Goal: Task Accomplishment & Management: Use online tool/utility

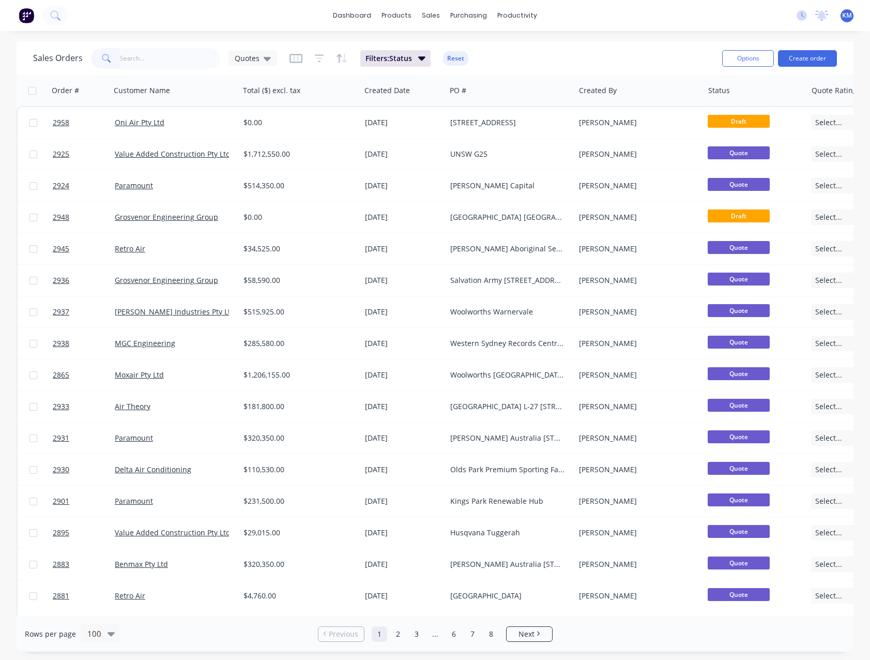
click at [139, 60] on input "text" at bounding box center [170, 58] width 101 height 21
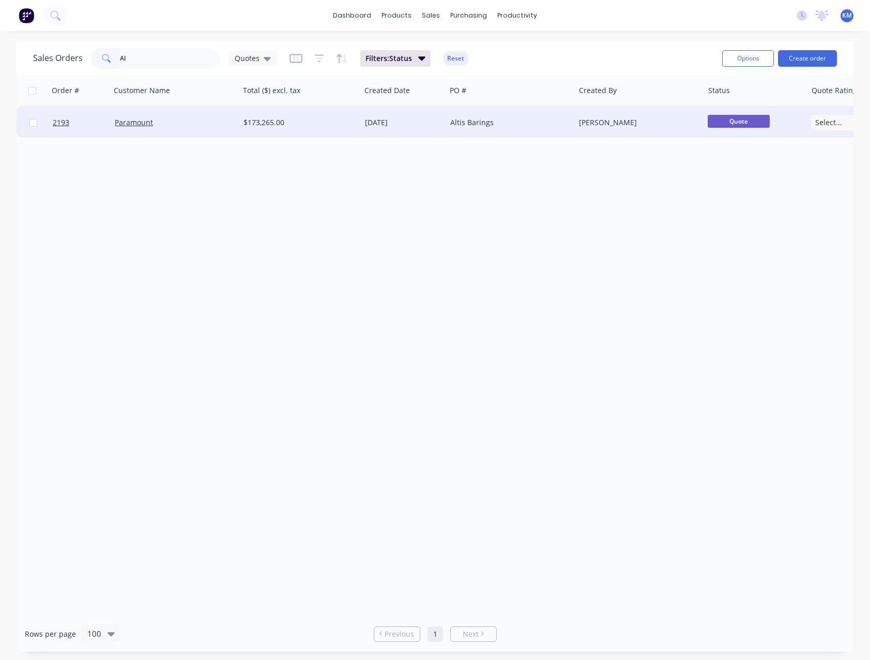
type input "A"
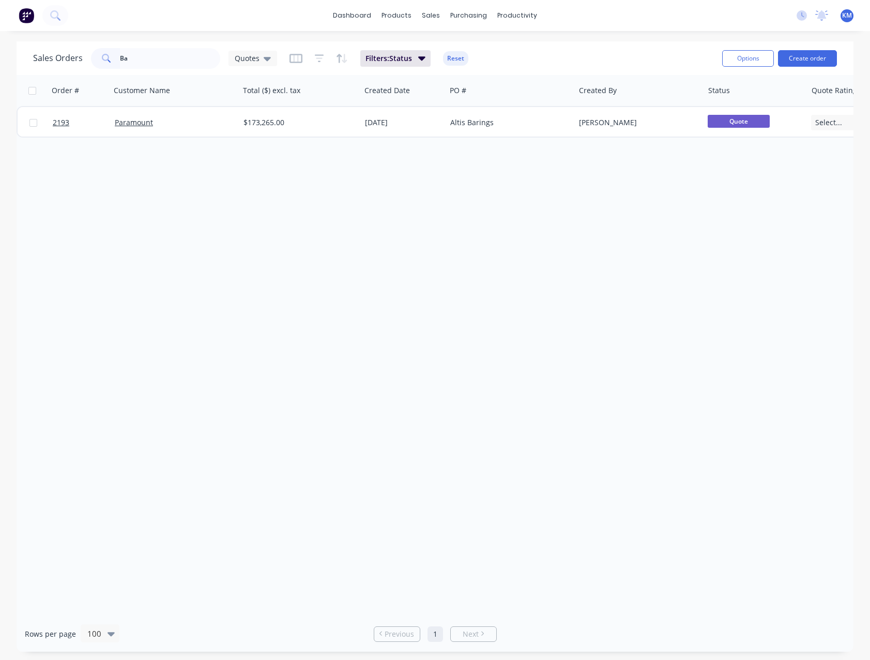
type input "B"
type input "A"
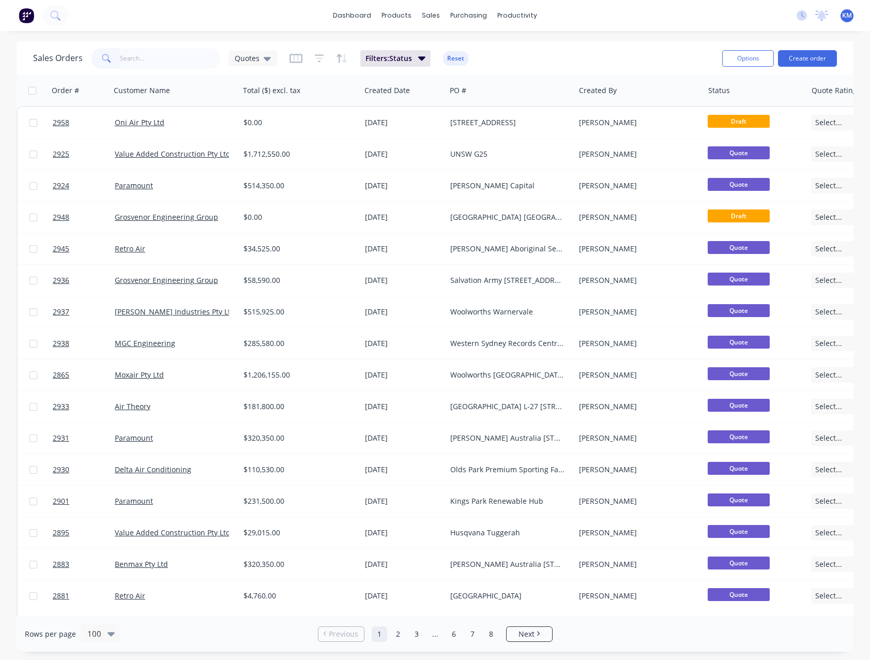
click at [156, 63] on input "text" at bounding box center [170, 58] width 101 height 21
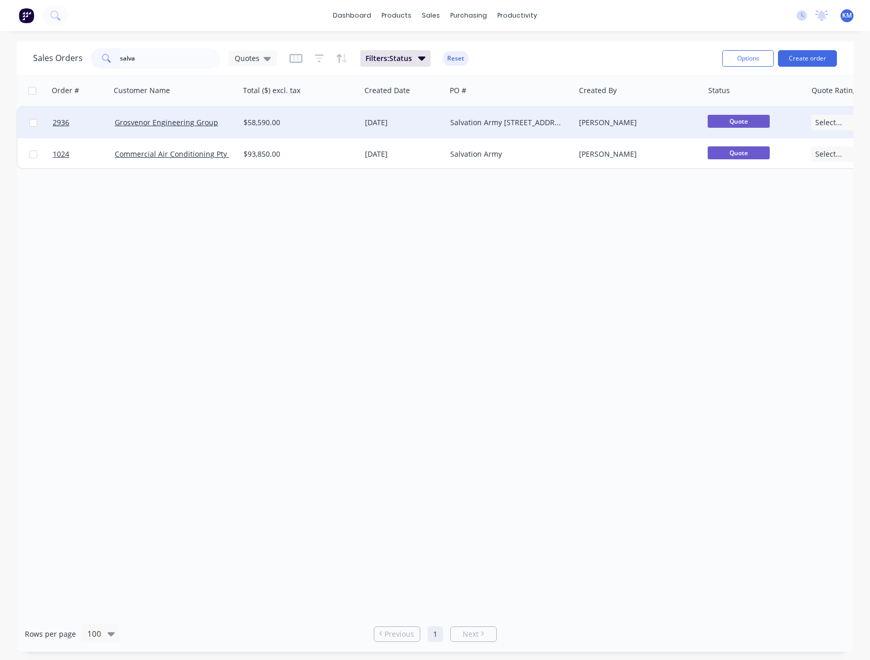
type input "salva"
click at [300, 124] on div "$58,590.00" at bounding box center [298, 122] width 108 height 10
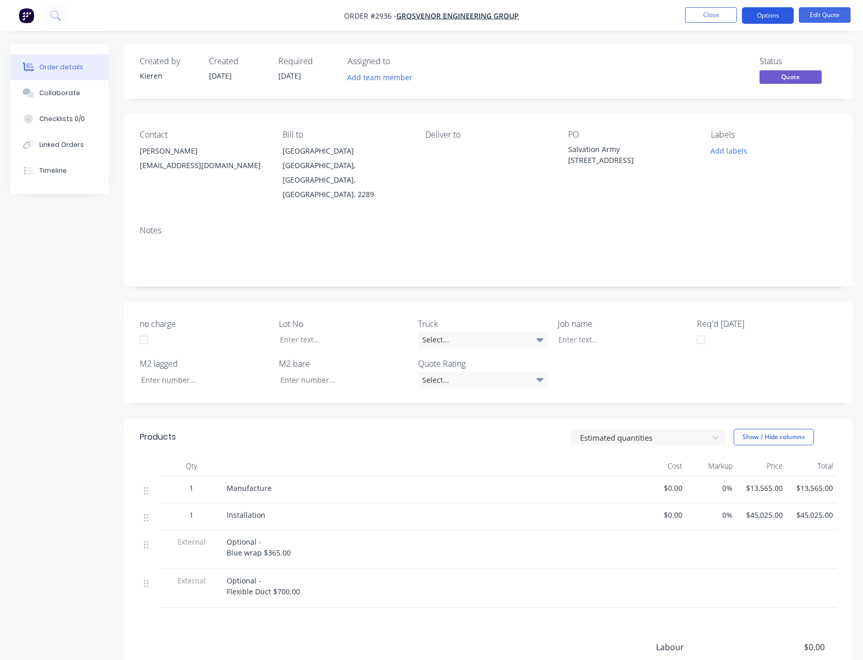
click at [752, 16] on button "Options" at bounding box center [768, 15] width 52 height 17
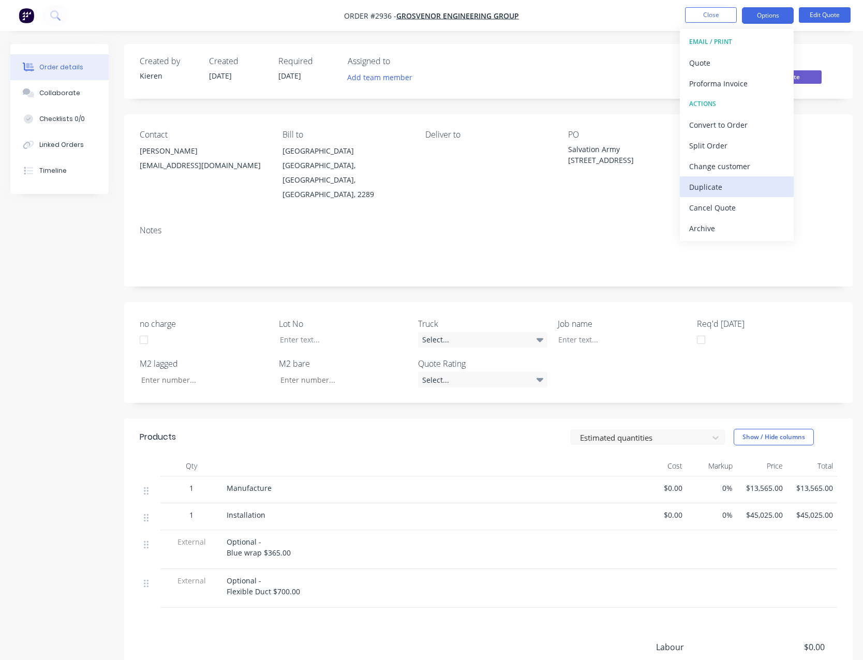
click at [736, 177] on button "Duplicate" at bounding box center [736, 186] width 114 height 21
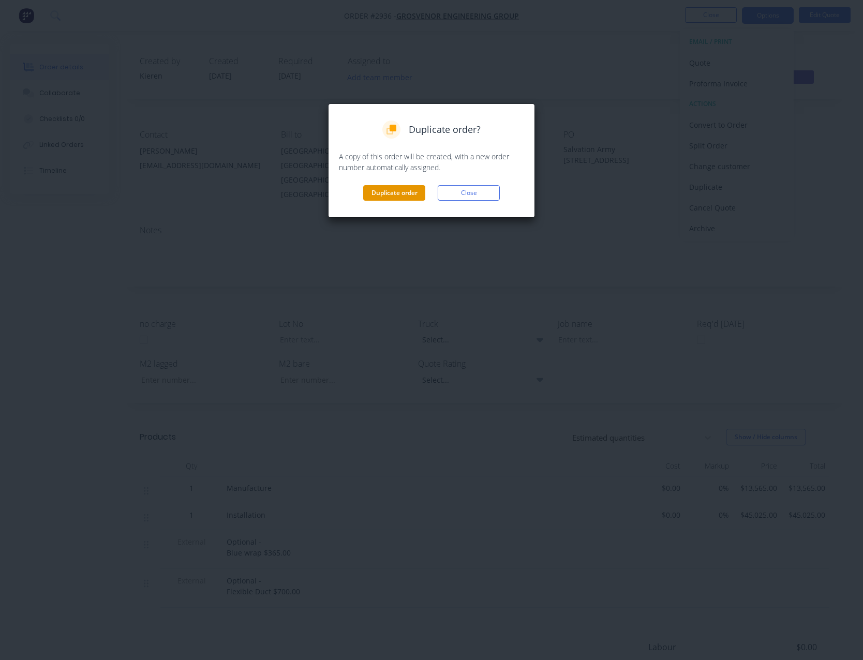
click at [384, 195] on button "Duplicate order" at bounding box center [394, 193] width 62 height 16
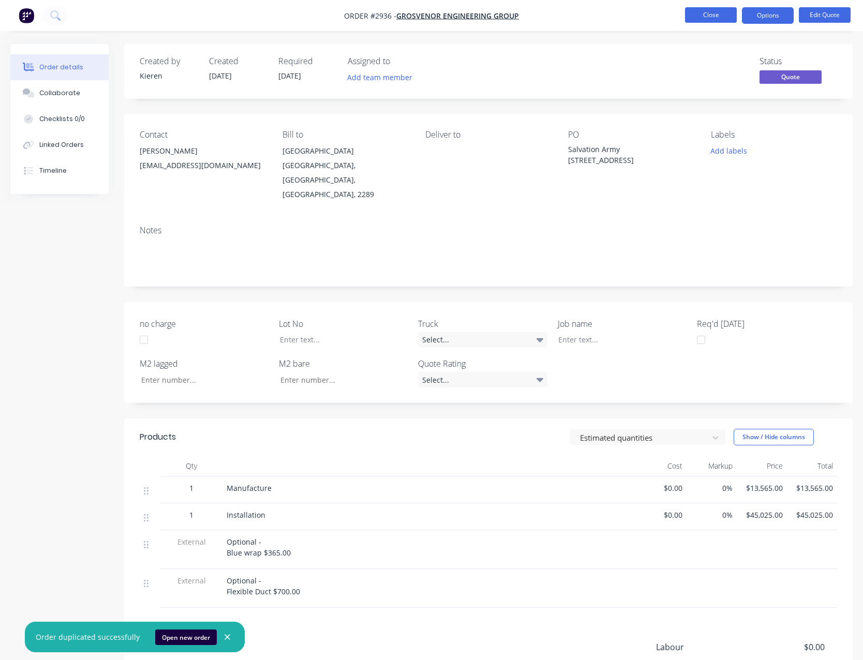
click at [694, 19] on button "Close" at bounding box center [711, 15] width 52 height 16
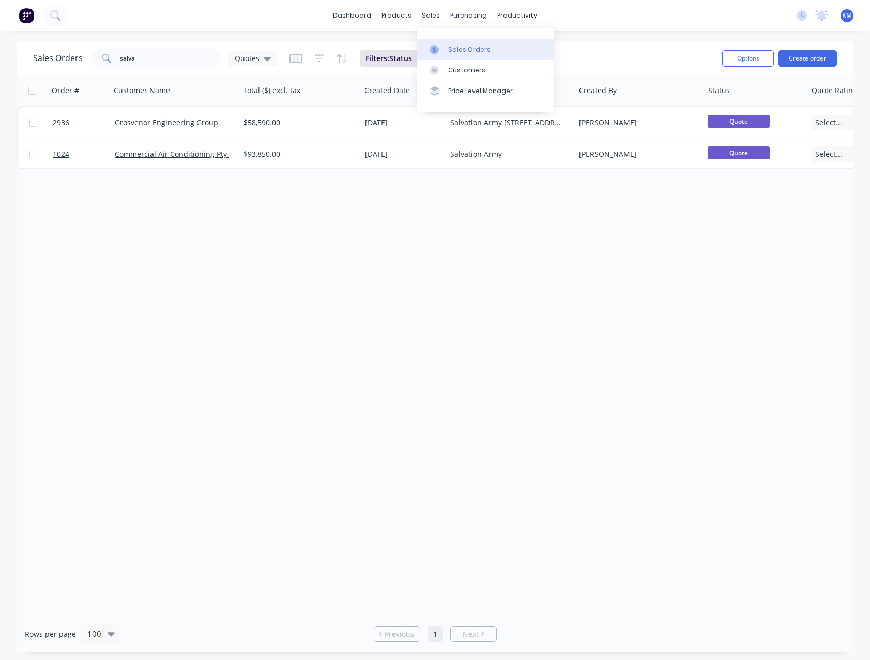
click at [449, 51] on div "Sales Orders" at bounding box center [469, 49] width 42 height 9
type input "s"
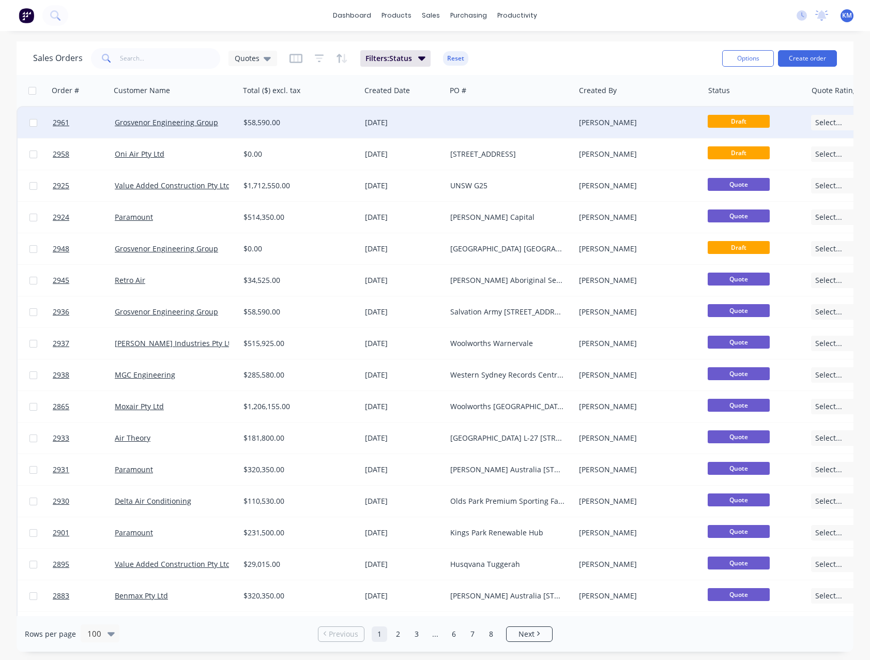
click at [273, 125] on div "$58,590.00" at bounding box center [298, 122] width 108 height 10
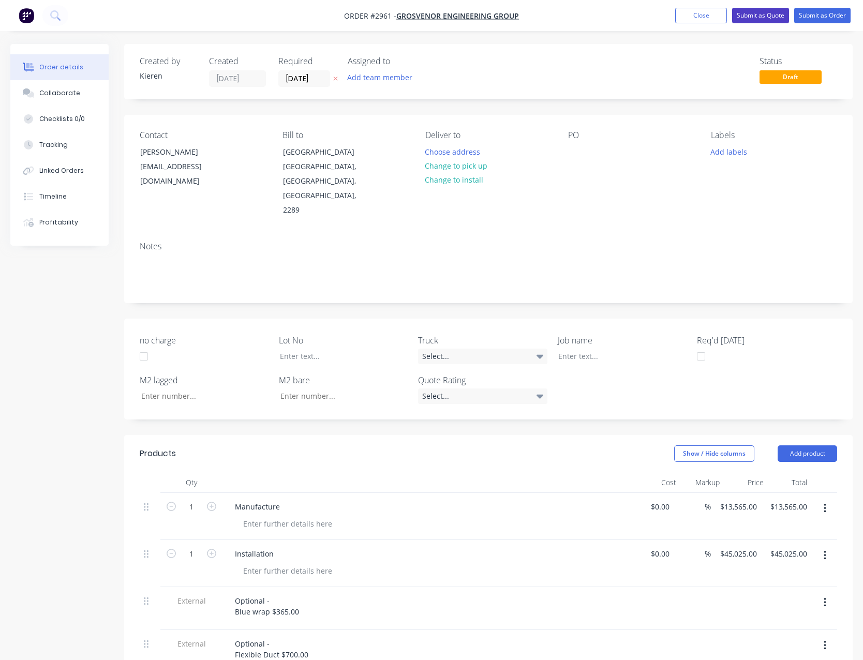
click at [749, 19] on button "Submit as Quote" at bounding box center [760, 16] width 57 height 16
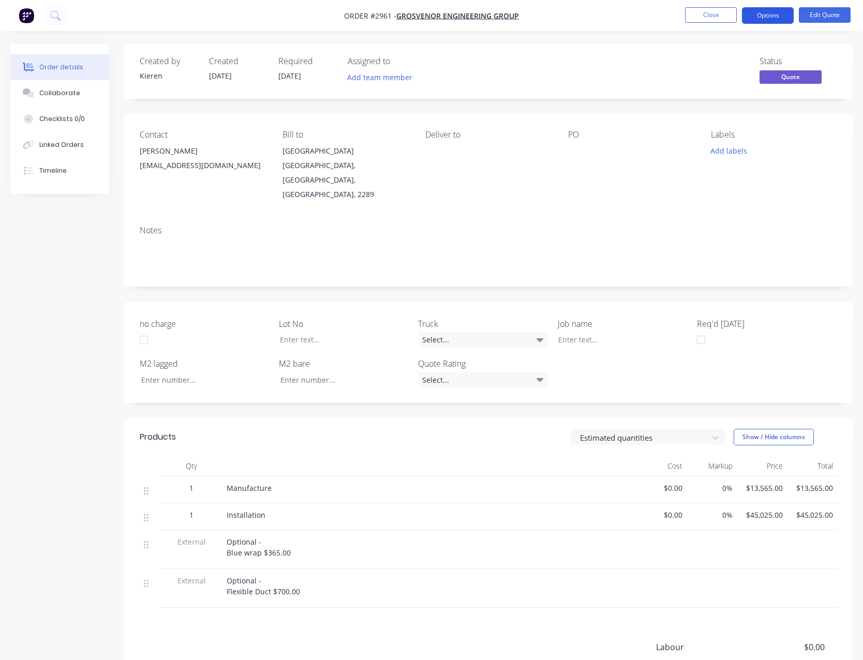
click at [750, 20] on button "Options" at bounding box center [768, 15] width 52 height 17
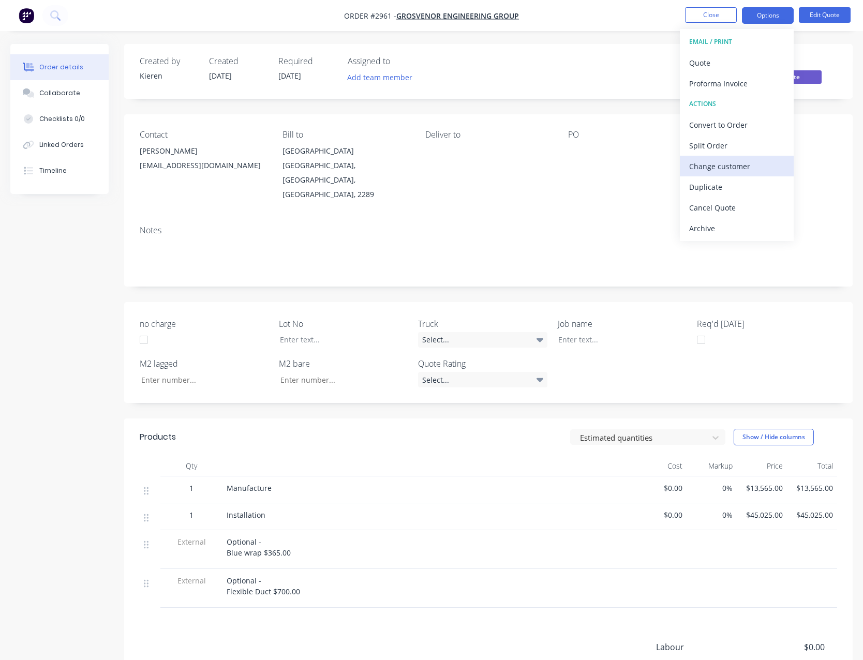
click at [734, 161] on div "Change customer" at bounding box center [736, 166] width 95 height 15
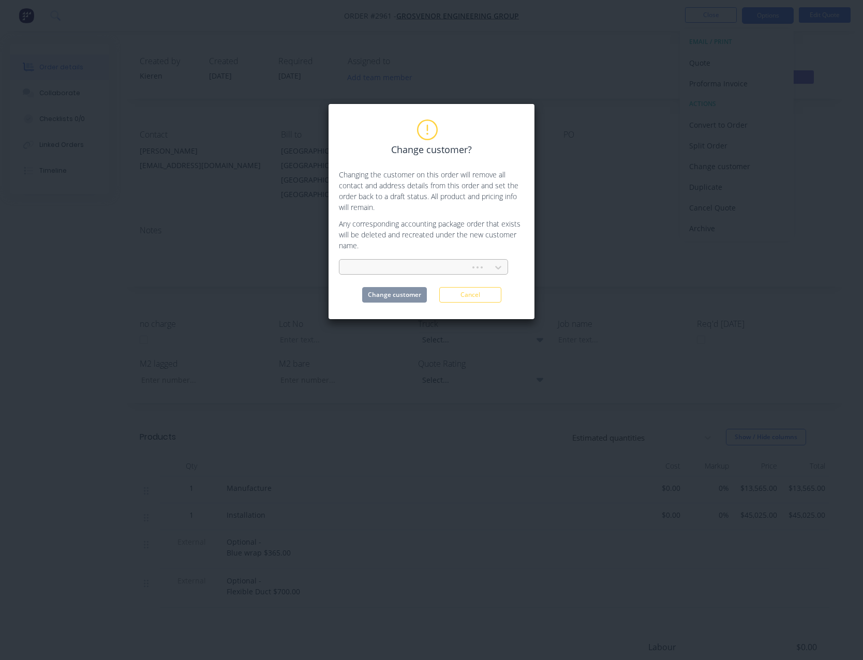
click at [365, 267] on div at bounding box center [405, 267] width 117 height 13
type input "benma"
click at [380, 285] on div "Benmax Pty Ltd" at bounding box center [423, 290] width 169 height 19
click at [401, 290] on button "Change customer" at bounding box center [394, 295] width 65 height 16
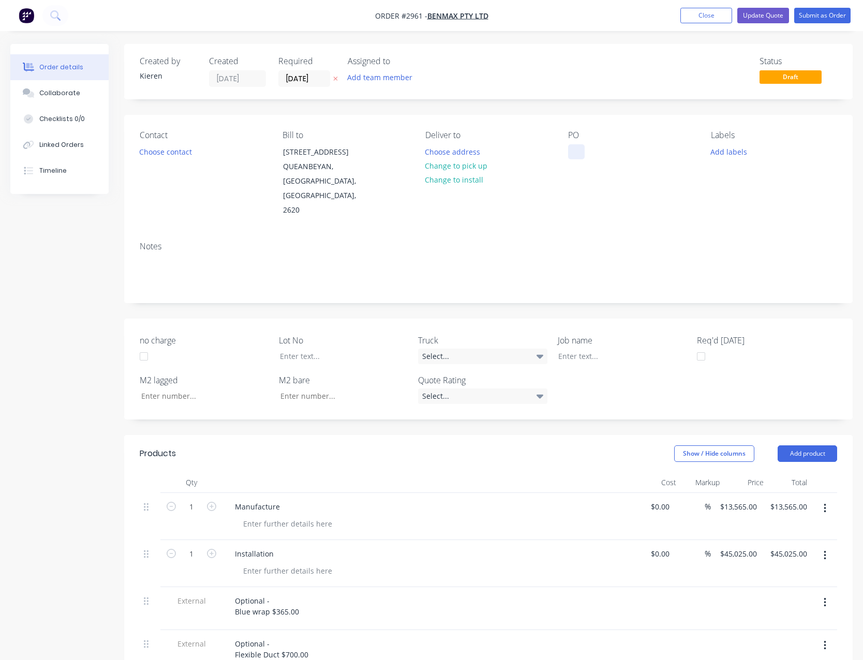
click at [570, 153] on div at bounding box center [576, 151] width 17 height 15
click at [636, 150] on div "PO Salvation Army" at bounding box center [631, 173] width 126 height 87
click at [634, 150] on div "Salvation Army" at bounding box center [602, 157] width 68 height 26
click at [629, 175] on div "Salvation Army [STREET_ADDRESS]" at bounding box center [609, 162] width 82 height 37
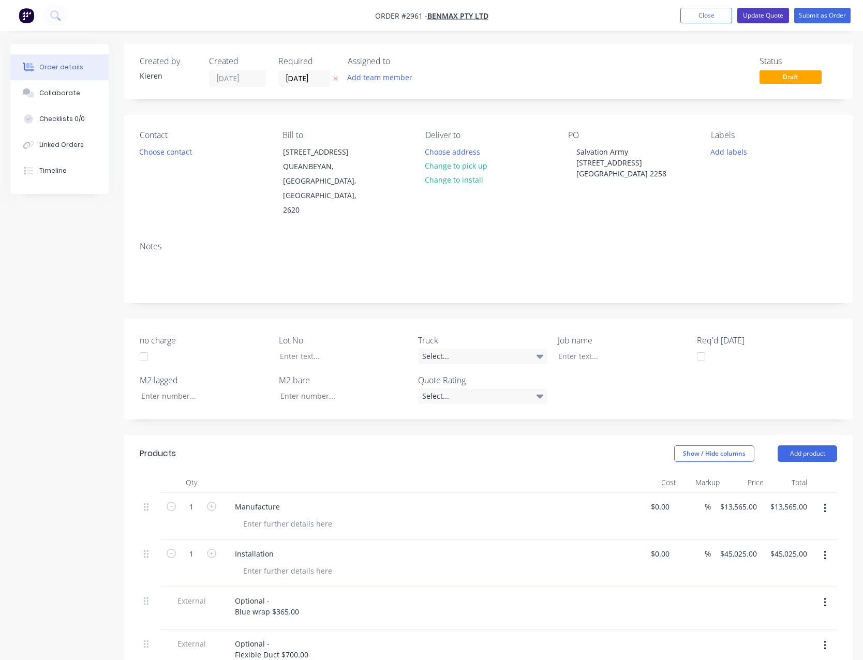
click at [762, 18] on button "Update Quote" at bounding box center [763, 16] width 52 height 16
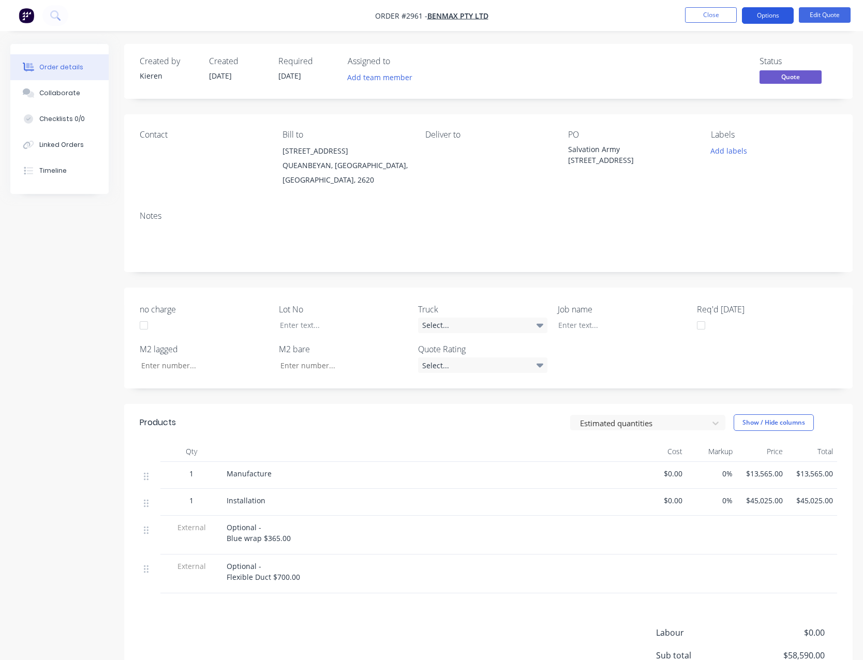
click at [760, 18] on button "Options" at bounding box center [768, 15] width 52 height 17
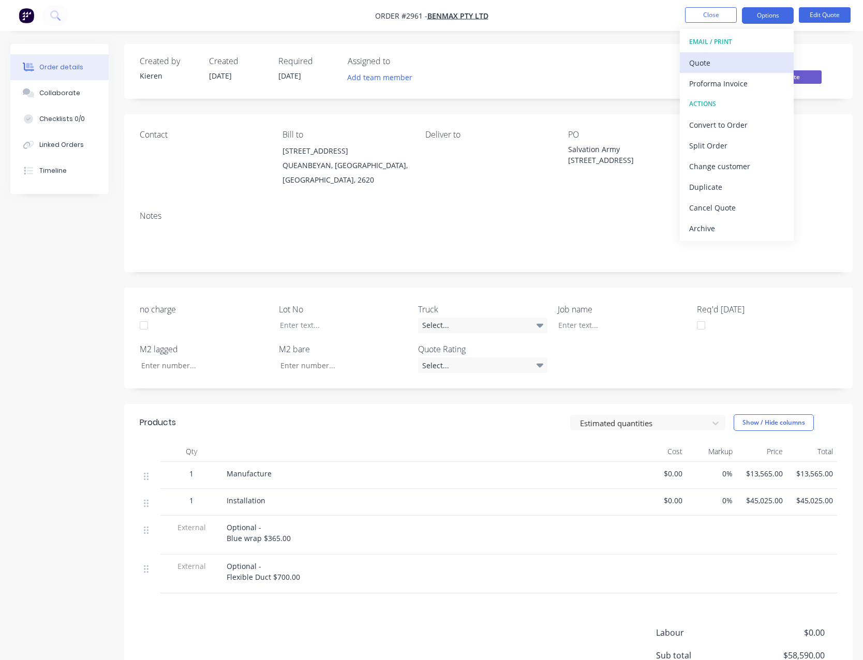
click at [728, 59] on div "Quote" at bounding box center [736, 62] width 95 height 15
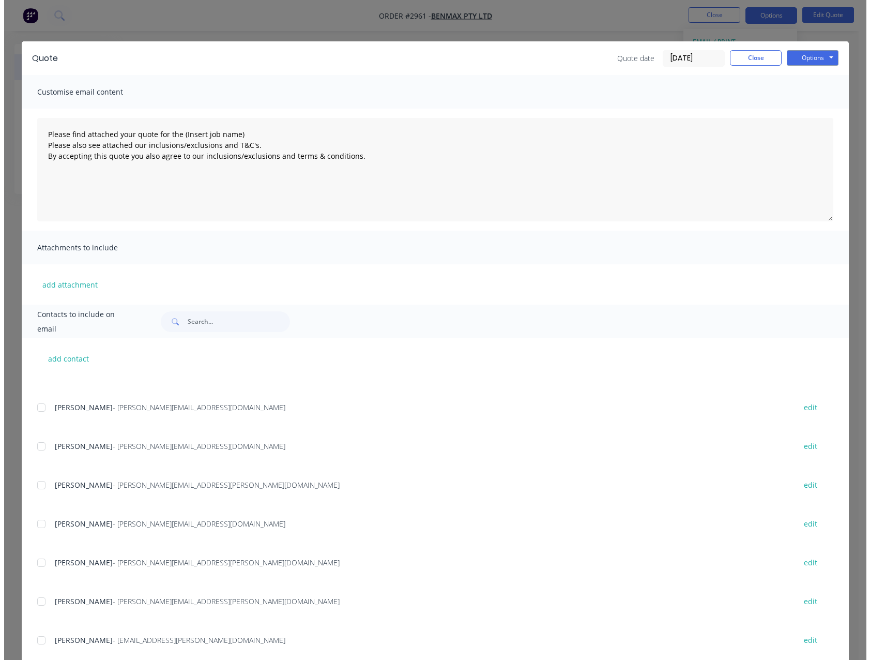
scroll to position [135, 0]
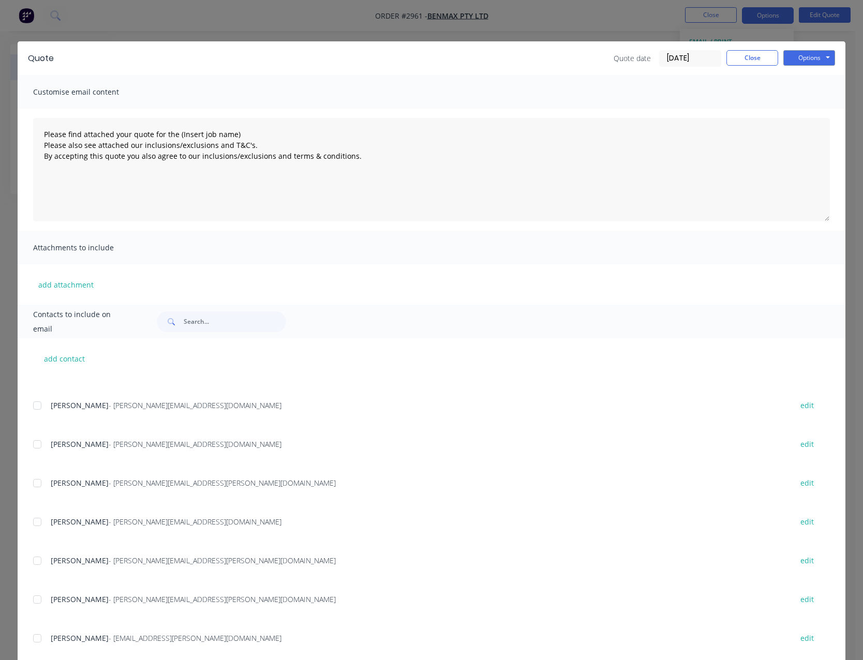
click at [35, 638] on div at bounding box center [37, 638] width 21 height 21
click at [69, 278] on button "add attachment" at bounding box center [66, 285] width 66 height 16
click at [72, 285] on button "add attachment" at bounding box center [66, 285] width 66 height 16
click at [33, 639] on div at bounding box center [37, 638] width 21 height 21
type textarea "Please find attached your quote for the (Insert job name) Please also see attac…"
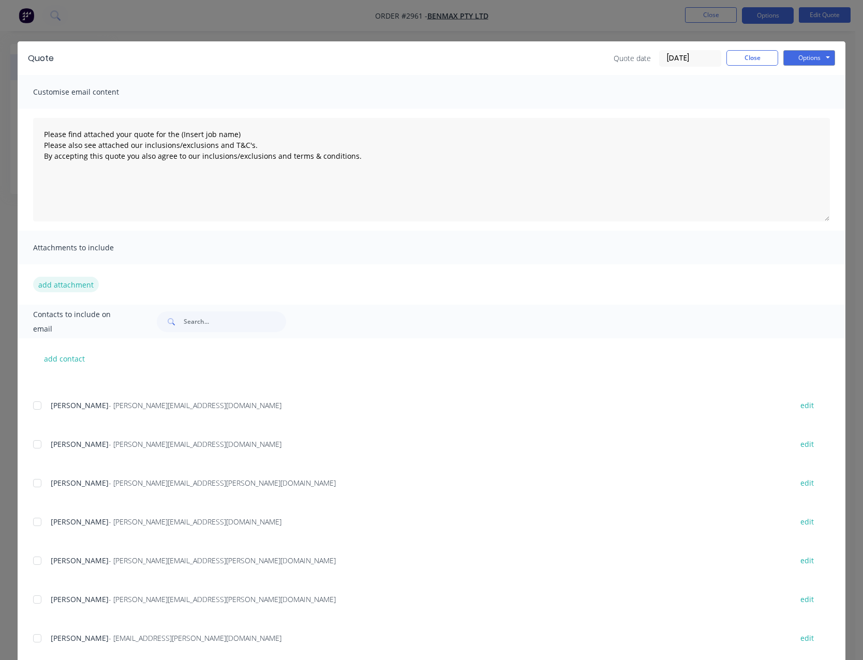
click at [75, 277] on button "add attachment" at bounding box center [66, 285] width 66 height 16
click at [748, 59] on button "Close" at bounding box center [752, 58] width 52 height 16
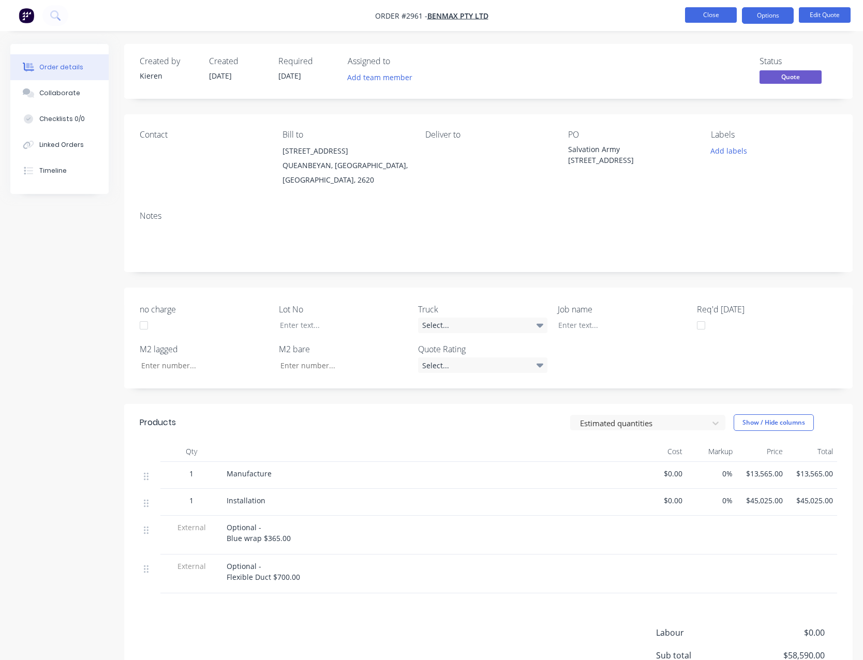
click at [700, 13] on button "Close" at bounding box center [711, 15] width 52 height 16
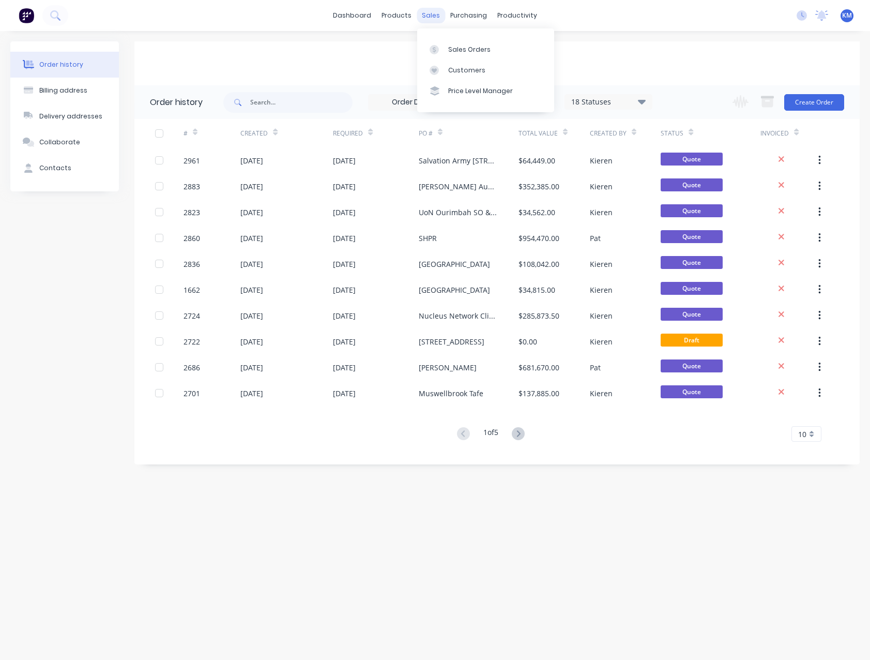
click at [436, 20] on div "sales" at bounding box center [431, 16] width 28 height 16
click at [456, 49] on div "Sales Orders" at bounding box center [469, 49] width 42 height 9
